Goal: Information Seeking & Learning: Learn about a topic

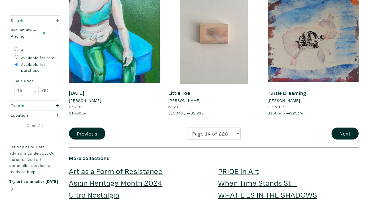
scroll to position [1100, 0]
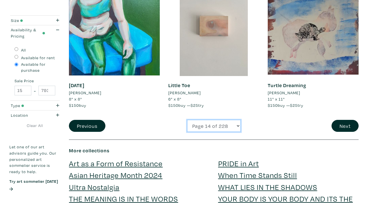
click at [236, 121] on select "Page 1 of 228 Page 2 of 228 Page 3 of 228 Page 4 of 228 Page 5 of 228 Page 6 of…" at bounding box center [214, 126] width 54 height 12
select select "21"
click at [187, 120] on select "Page 1 of 228 Page 2 of 228 Page 3 of 228 Page 4 of 228 Page 5 of 228 Page 6 of…" at bounding box center [214, 126] width 54 height 12
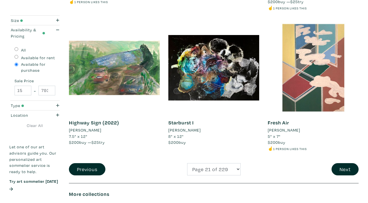
scroll to position [1072, 0]
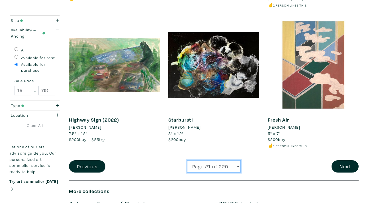
click at [229, 167] on select "Page 1 of 229 Page 2 of 229 Page 3 of 229 Page 4 of 229 Page 5 of 229 Page 6 of…" at bounding box center [214, 166] width 54 height 12
select select "25"
click at [187, 160] on select "Page 1 of 229 Page 2 of 229 Page 3 of 229 Page 4 of 229 Page 5 of 229 Page 6 of…" at bounding box center [214, 166] width 54 height 12
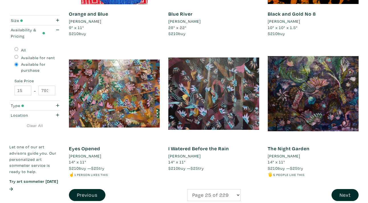
scroll to position [1060, 0]
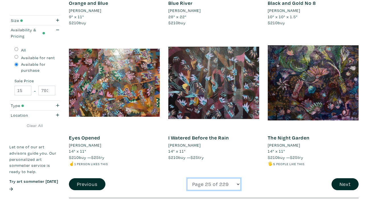
click at [229, 178] on select "Page 1 of 229 Page 2 of 229 Page 3 of 229 Page 4 of 229 Page 5 of 229 Page 6 of…" at bounding box center [214, 184] width 54 height 12
select select "30"
click at [187, 178] on select "Page 1 of 229 Page 2 of 229 Page 3 of 229 Page 4 of 229 Page 5 of 229 Page 6 of…" at bounding box center [214, 184] width 54 height 12
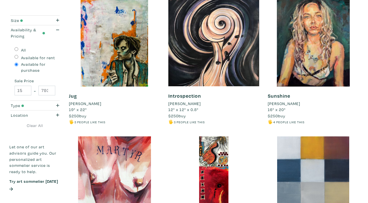
scroll to position [680, 0]
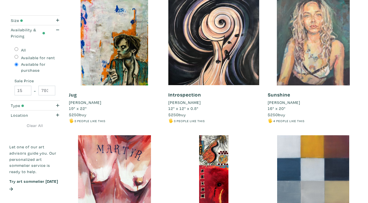
click at [324, 41] on div at bounding box center [313, 40] width 91 height 91
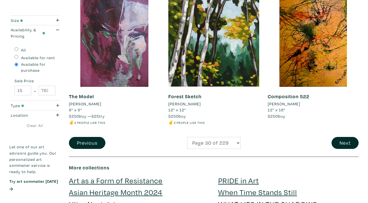
scroll to position [1102, 0]
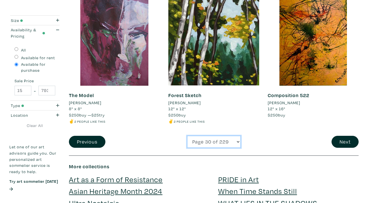
click at [234, 141] on select "Page 1 of 229 Page 2 of 229 Page 3 of 229 Page 4 of 229 Page 5 of 229 Page 6 of…" at bounding box center [214, 142] width 54 height 12
select select "32"
click at [187, 136] on select "Page 1 of 229 Page 2 of 229 Page 3 of 229 Page 4 of 229 Page 5 of 229 Page 6 of…" at bounding box center [214, 142] width 54 height 12
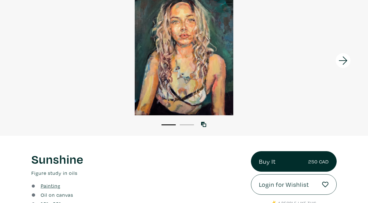
scroll to position [55, 0]
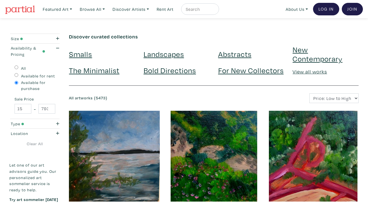
click at [256, 69] on link "For New Collectors" at bounding box center [251, 70] width 66 height 10
